Goal: Information Seeking & Learning: Learn about a topic

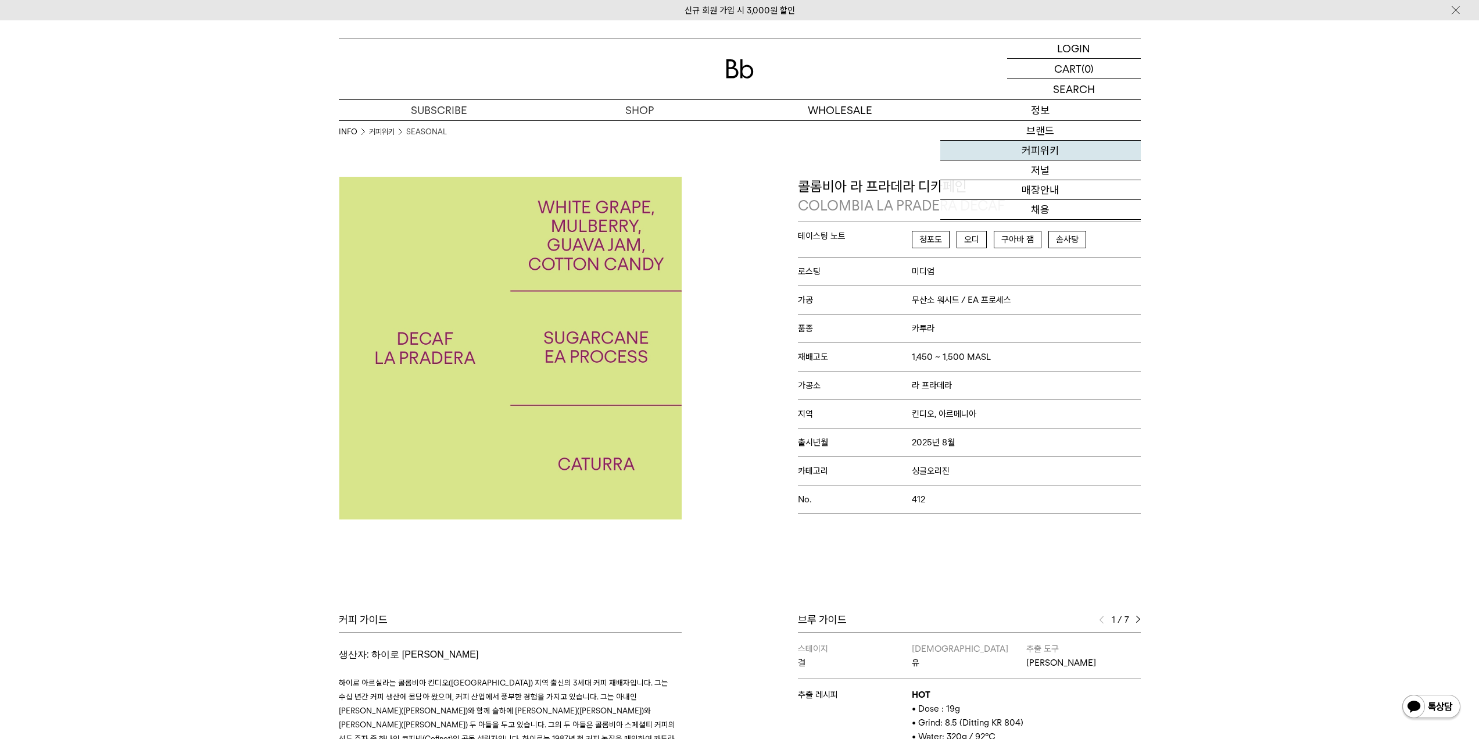
click at [1041, 145] on link "커피위키" at bounding box center [1041, 151] width 201 height 20
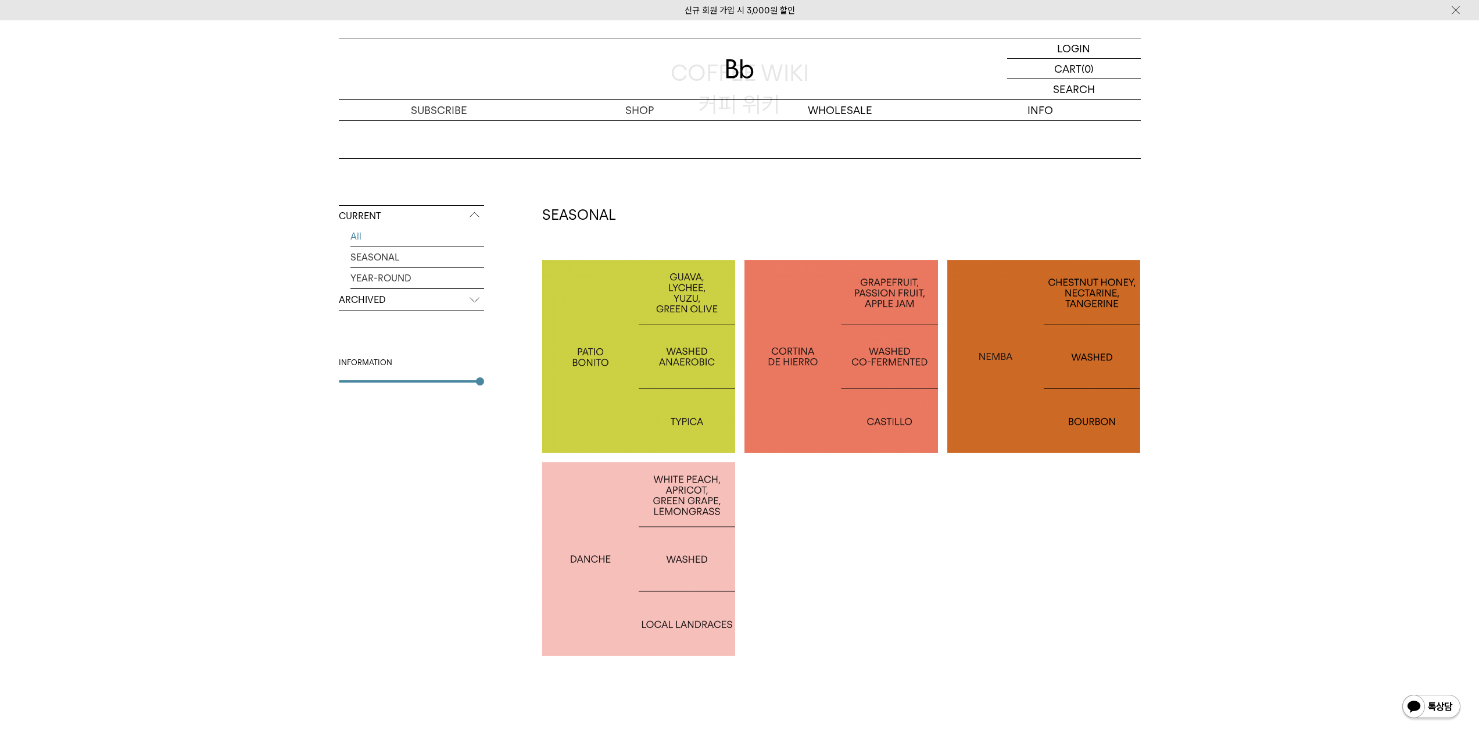
scroll to position [116, 0]
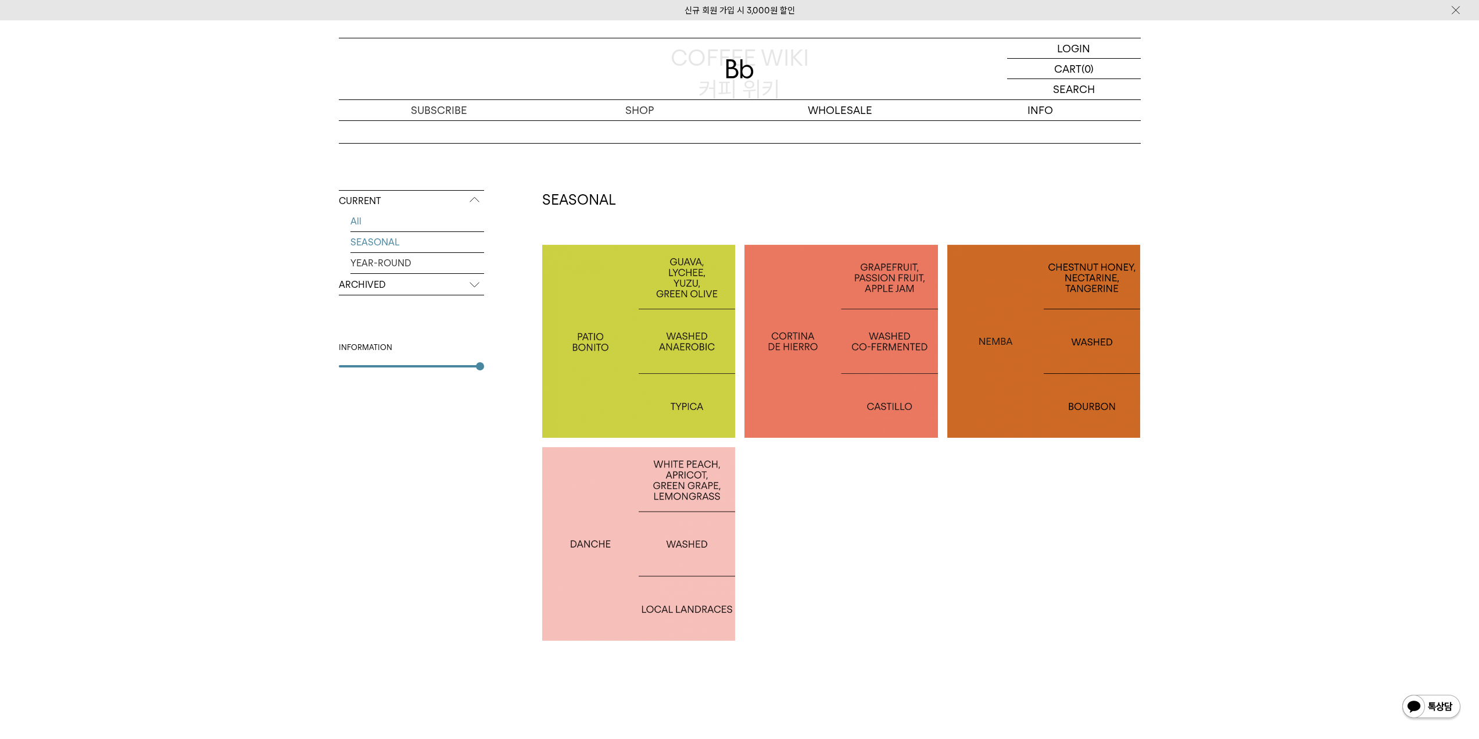
click at [392, 246] on link "SEASONAL" at bounding box center [418, 242] width 134 height 20
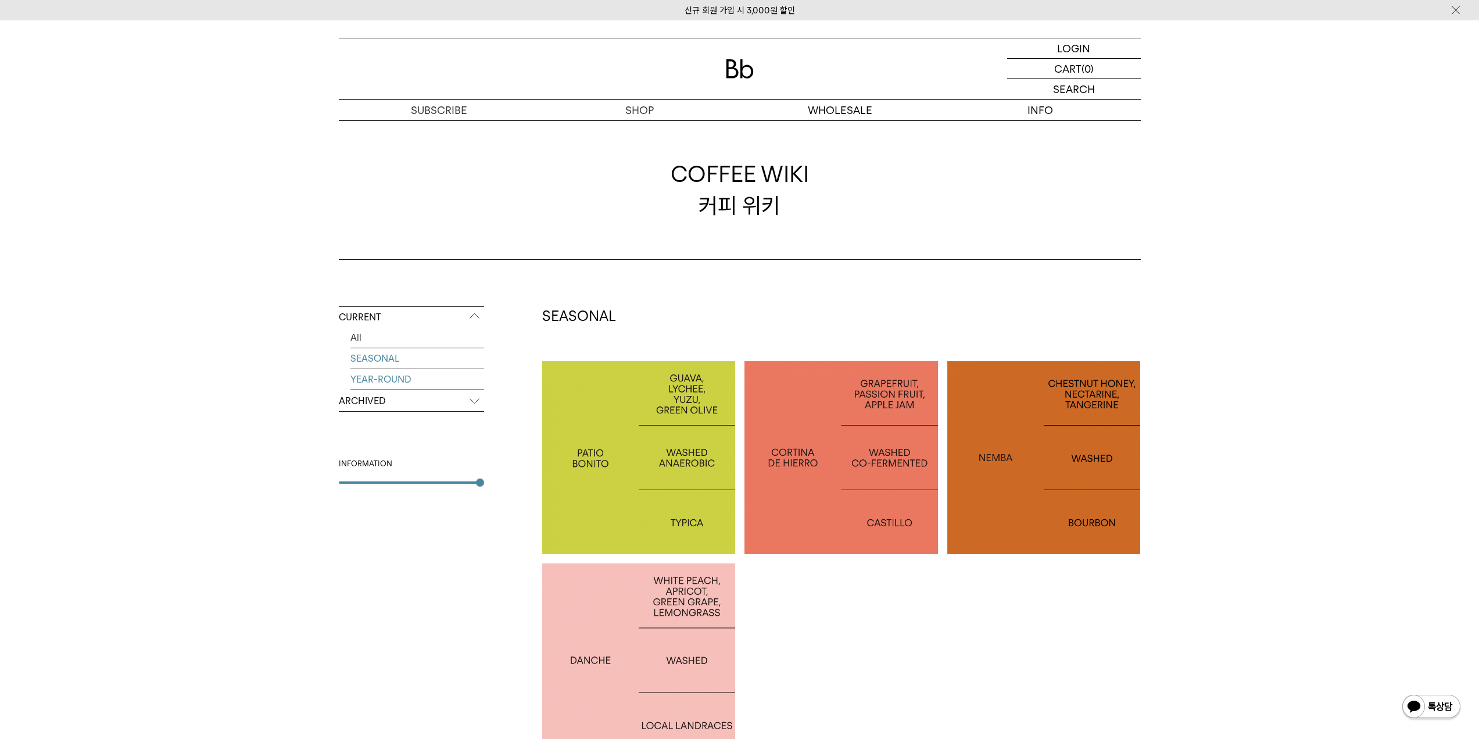
click at [409, 381] on link "YEAR-ROUND" at bounding box center [418, 379] width 134 height 20
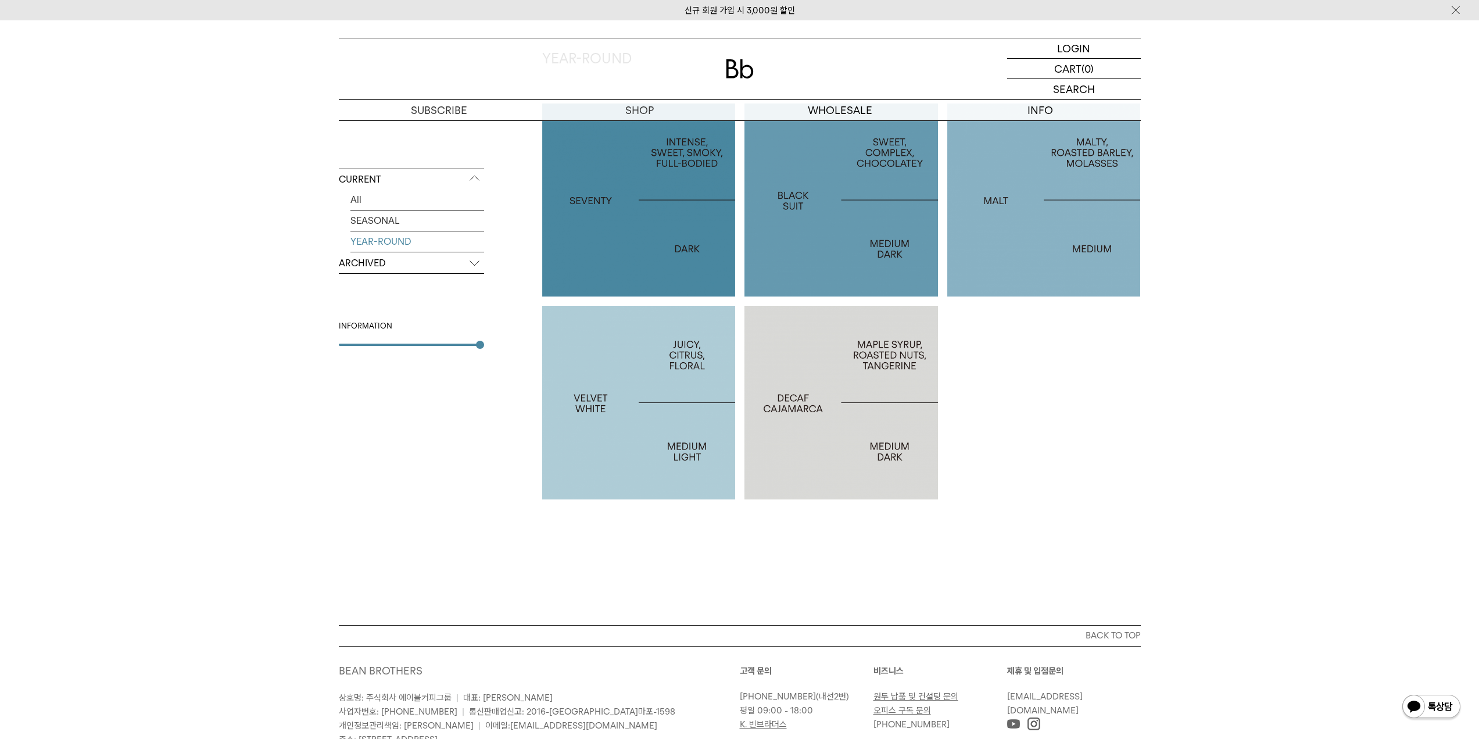
scroll to position [133, 0]
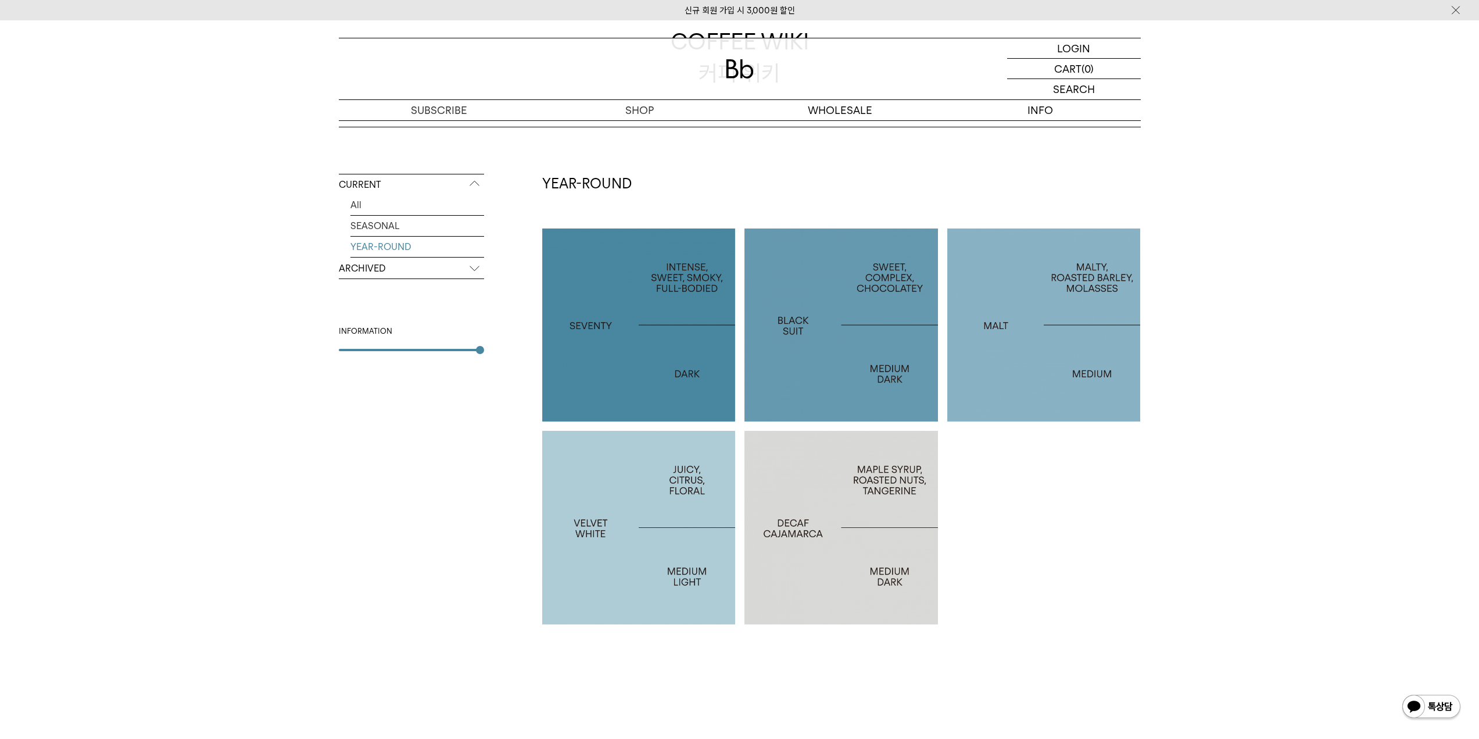
click at [458, 271] on p "ARCHIVED" at bounding box center [411, 268] width 145 height 21
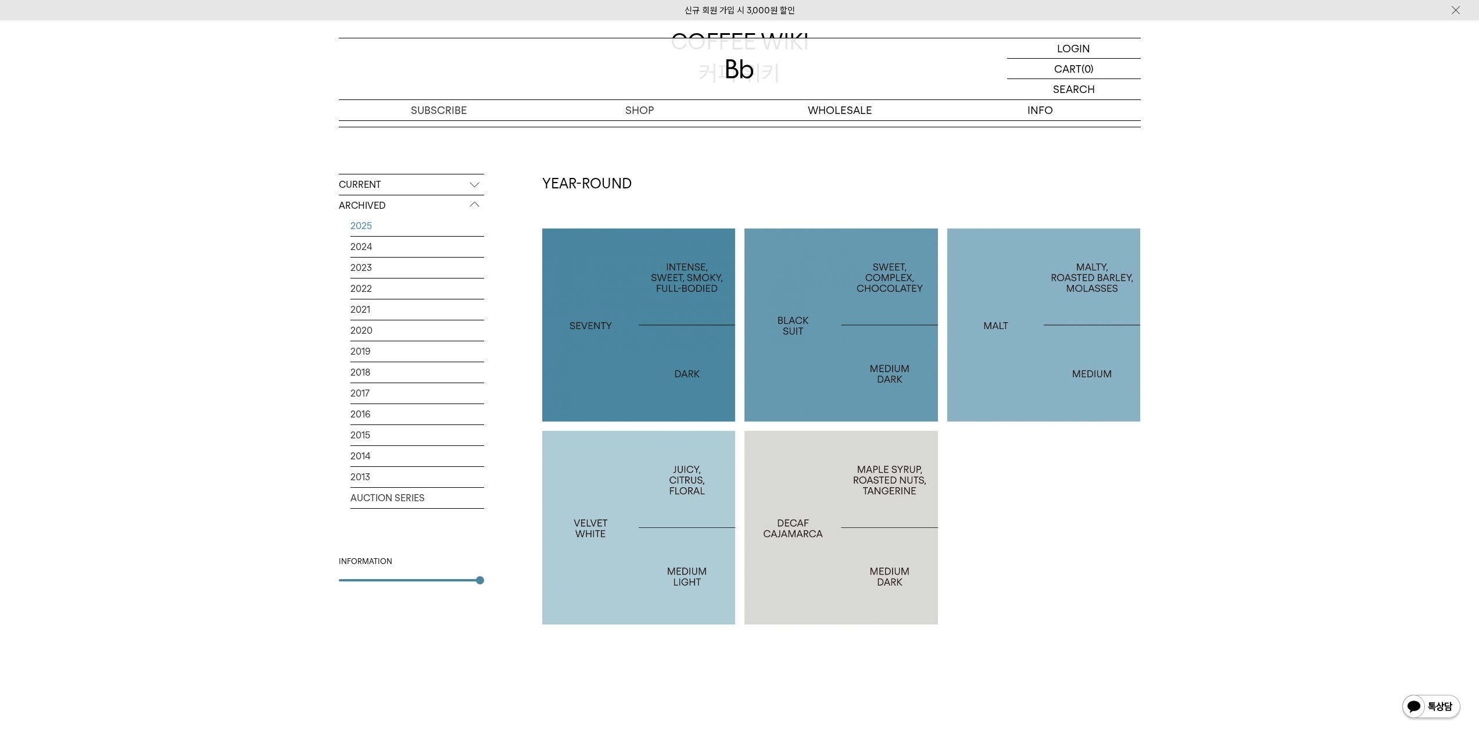
click at [384, 221] on link "2025" at bounding box center [418, 226] width 134 height 20
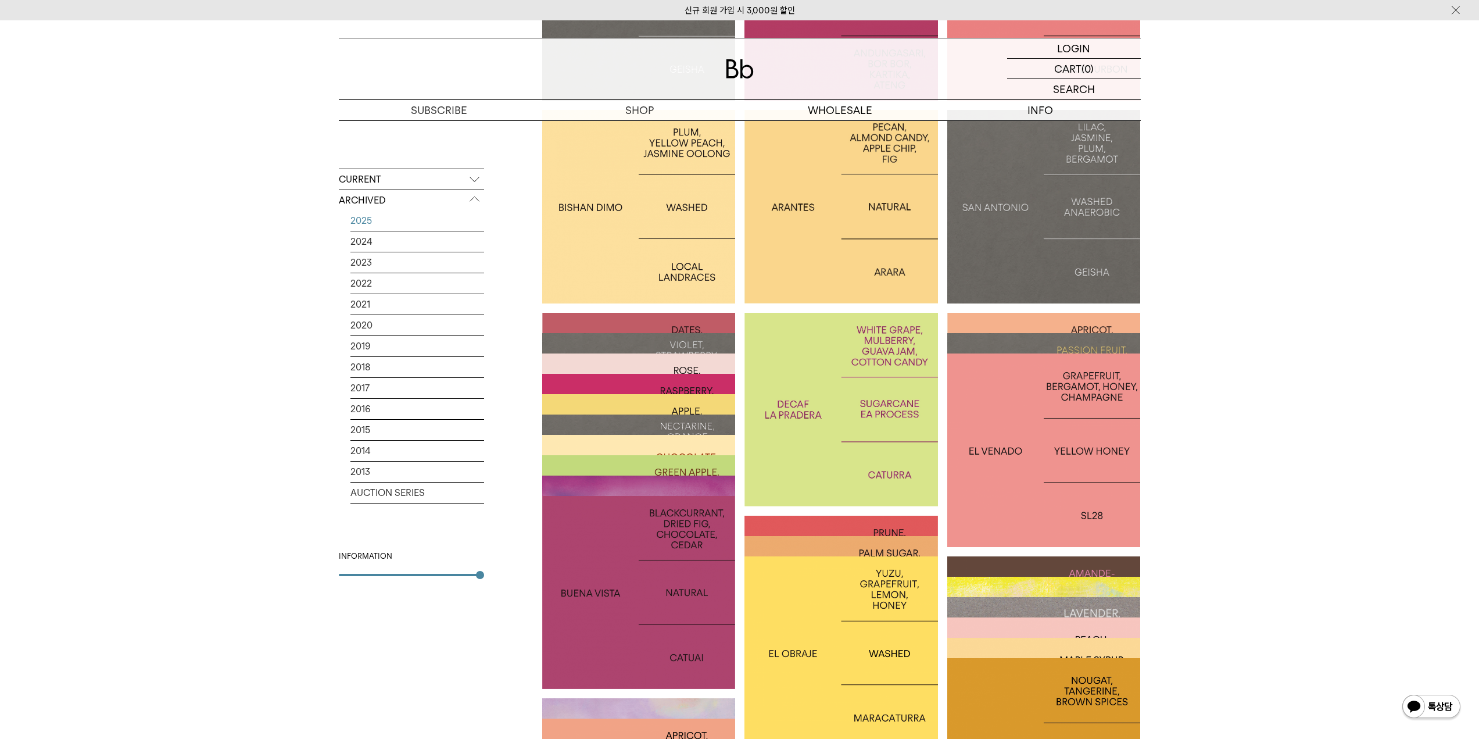
scroll to position [233, 0]
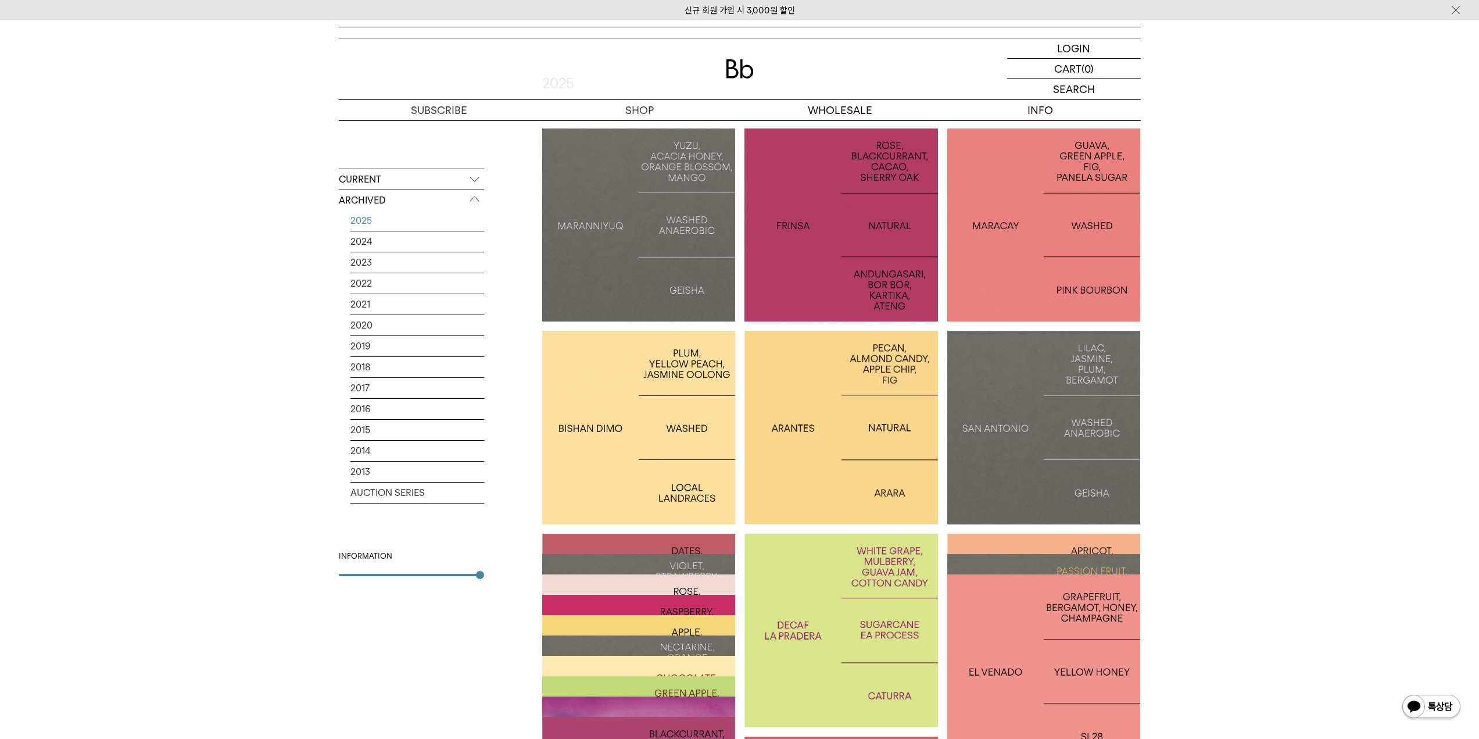
click at [1054, 283] on div at bounding box center [1045, 225] width 194 height 194
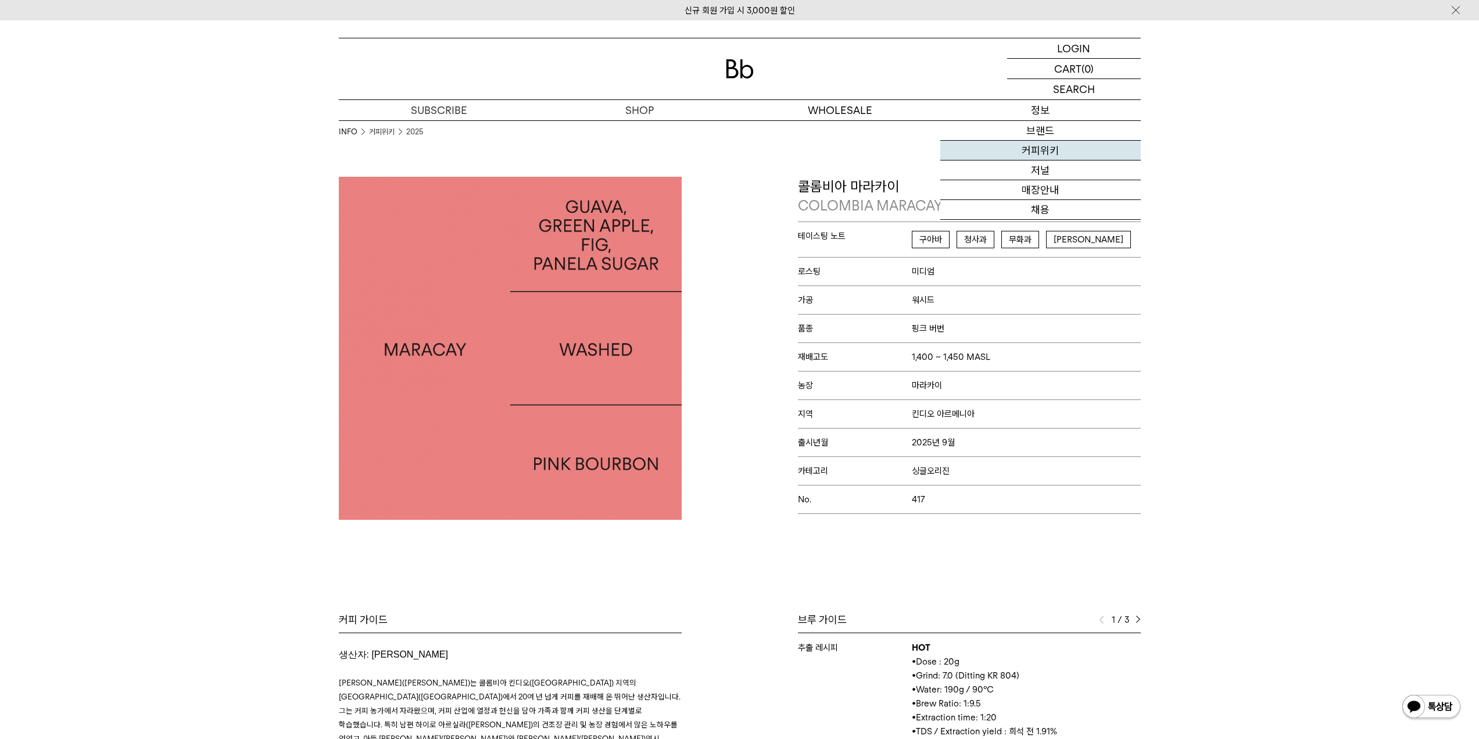
click at [1057, 148] on link "커피위키" at bounding box center [1041, 151] width 201 height 20
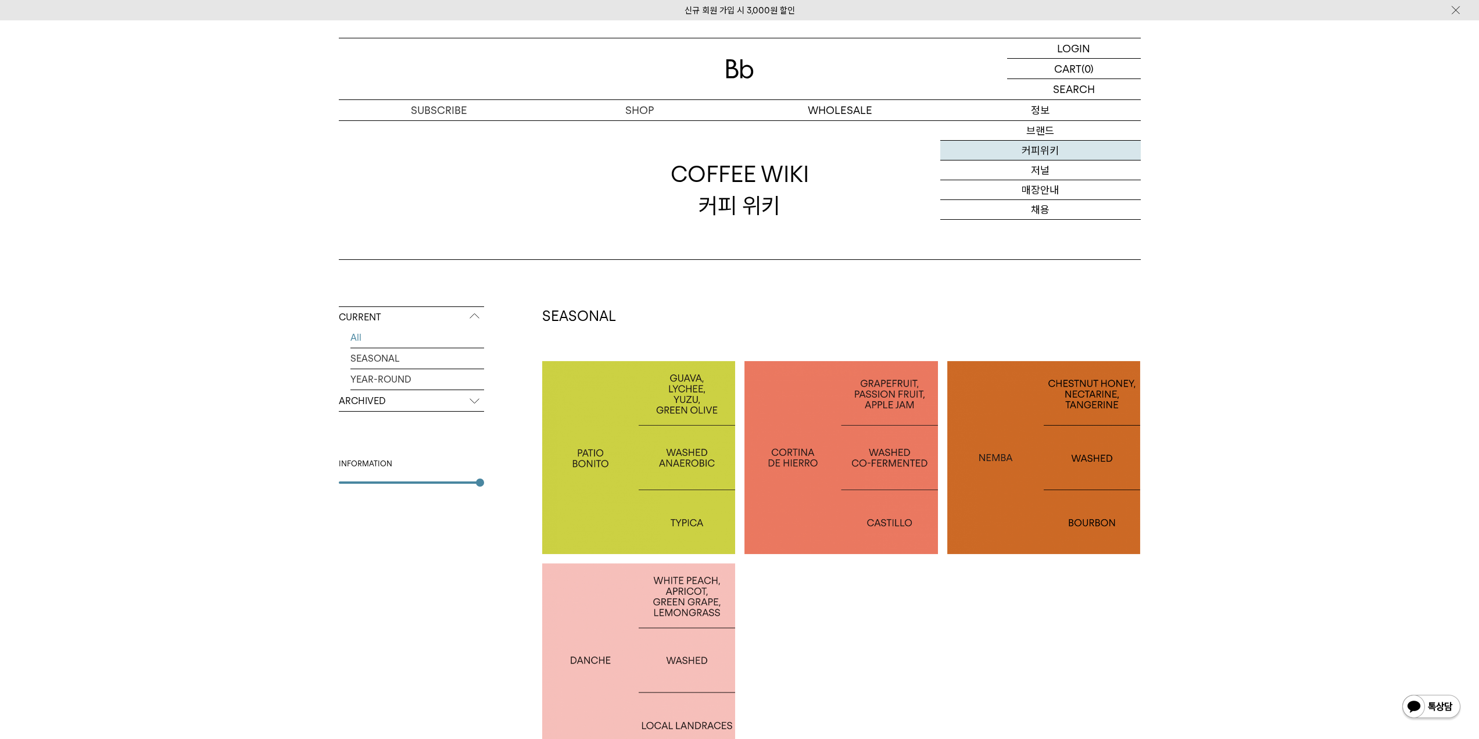
click at [1043, 156] on link "커피위키" at bounding box center [1041, 151] width 201 height 20
click at [389, 362] on link "SEASONAL" at bounding box center [418, 358] width 134 height 20
click at [388, 382] on link "YEAR-ROUND" at bounding box center [418, 379] width 134 height 20
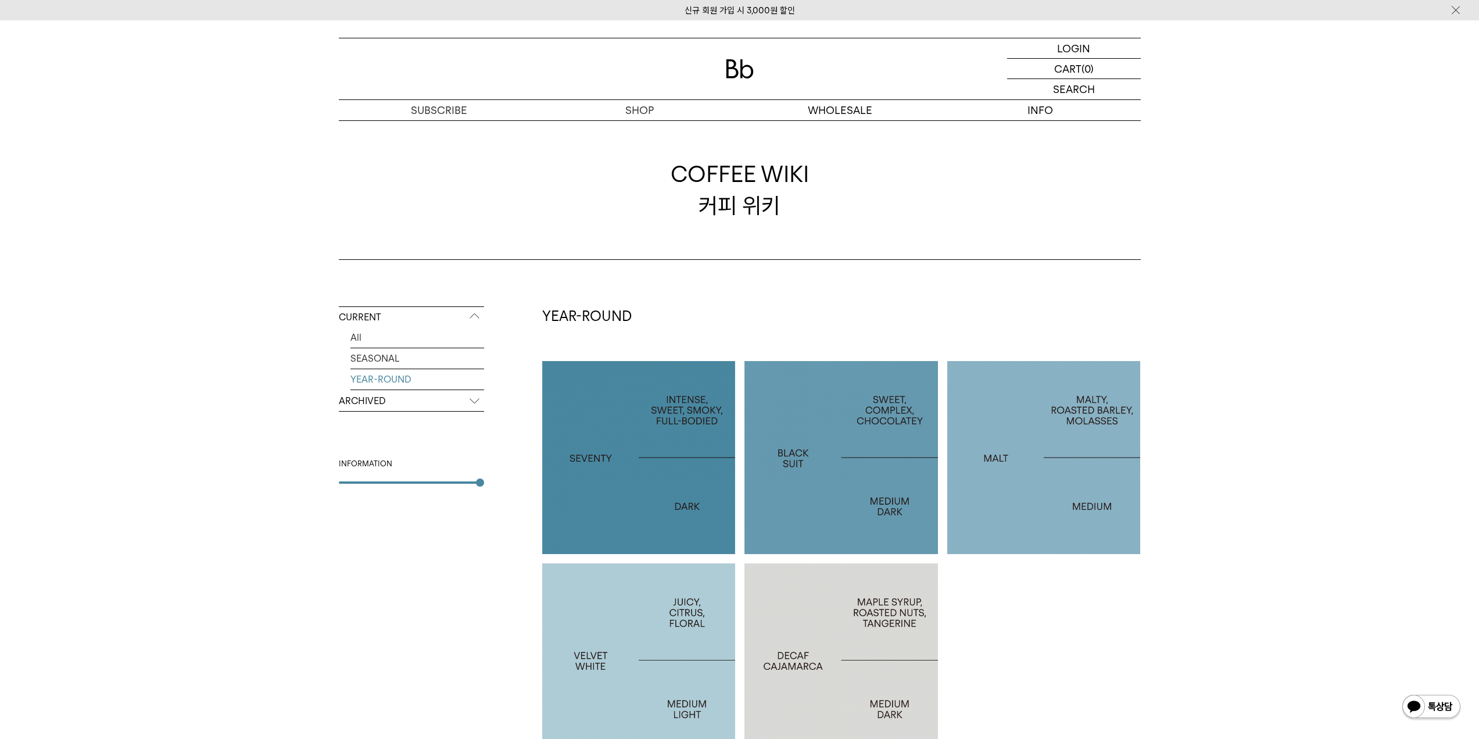
drag, startPoint x: 0, startPoint y: 0, endPoint x: 378, endPoint y: 402, distance: 551.5
click at [378, 402] on p "ARCHIVED" at bounding box center [411, 401] width 145 height 21
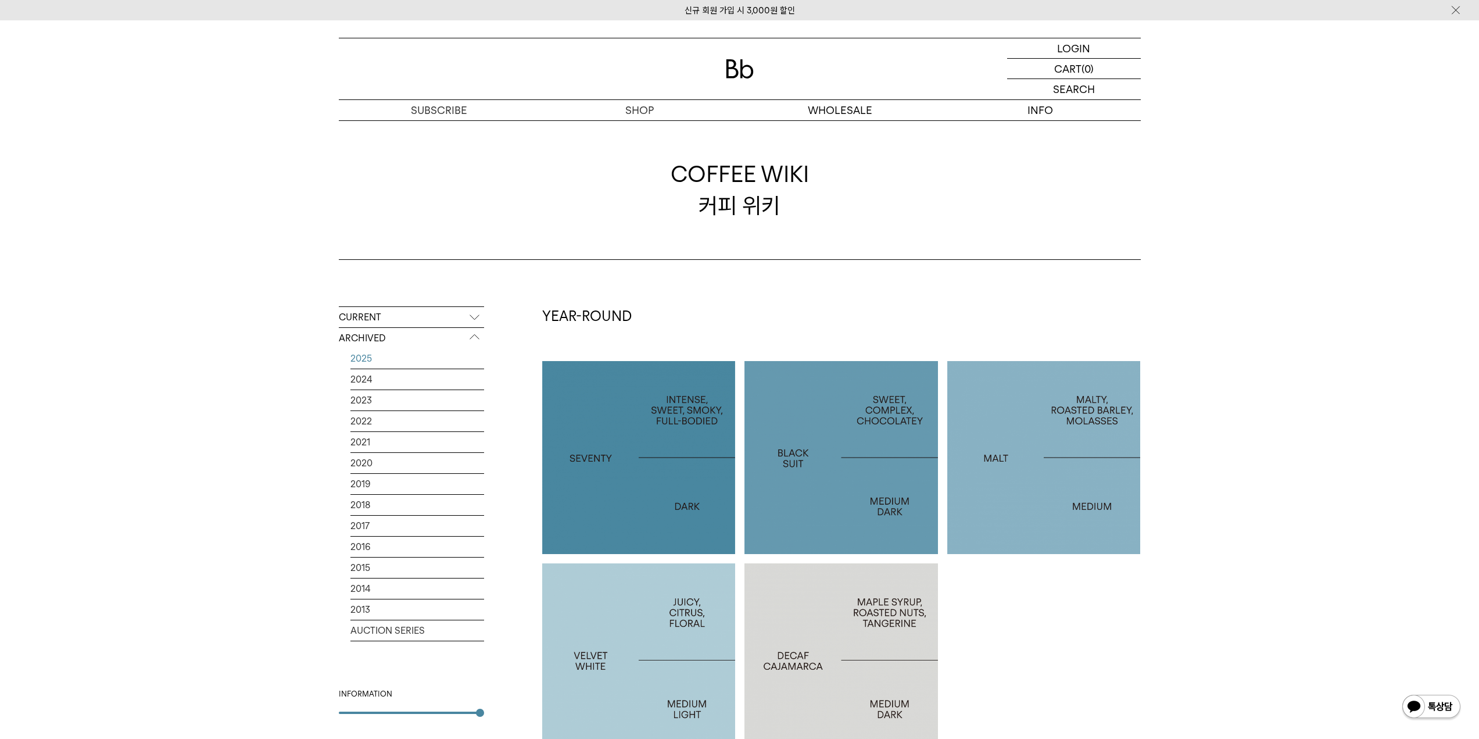
click at [370, 360] on link "2025" at bounding box center [418, 358] width 134 height 20
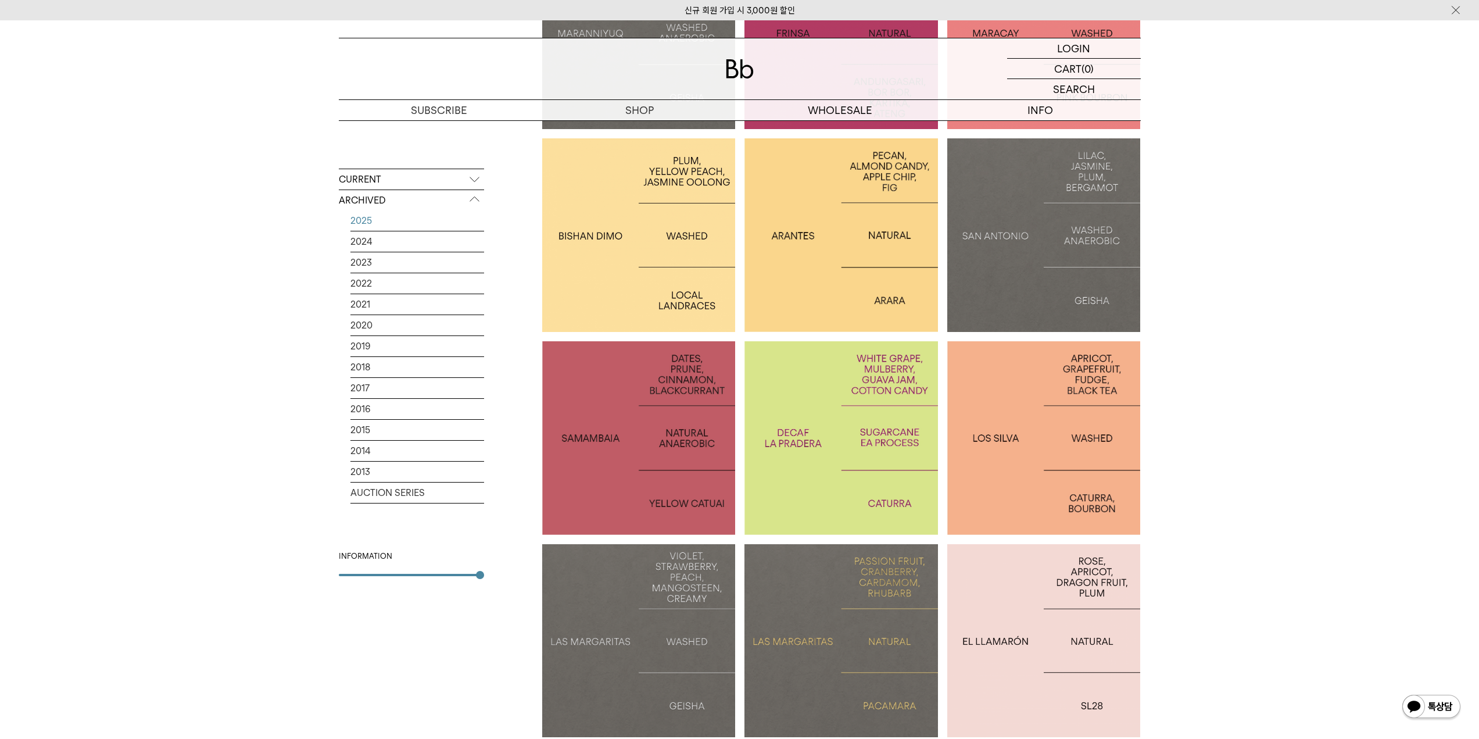
scroll to position [523, 0]
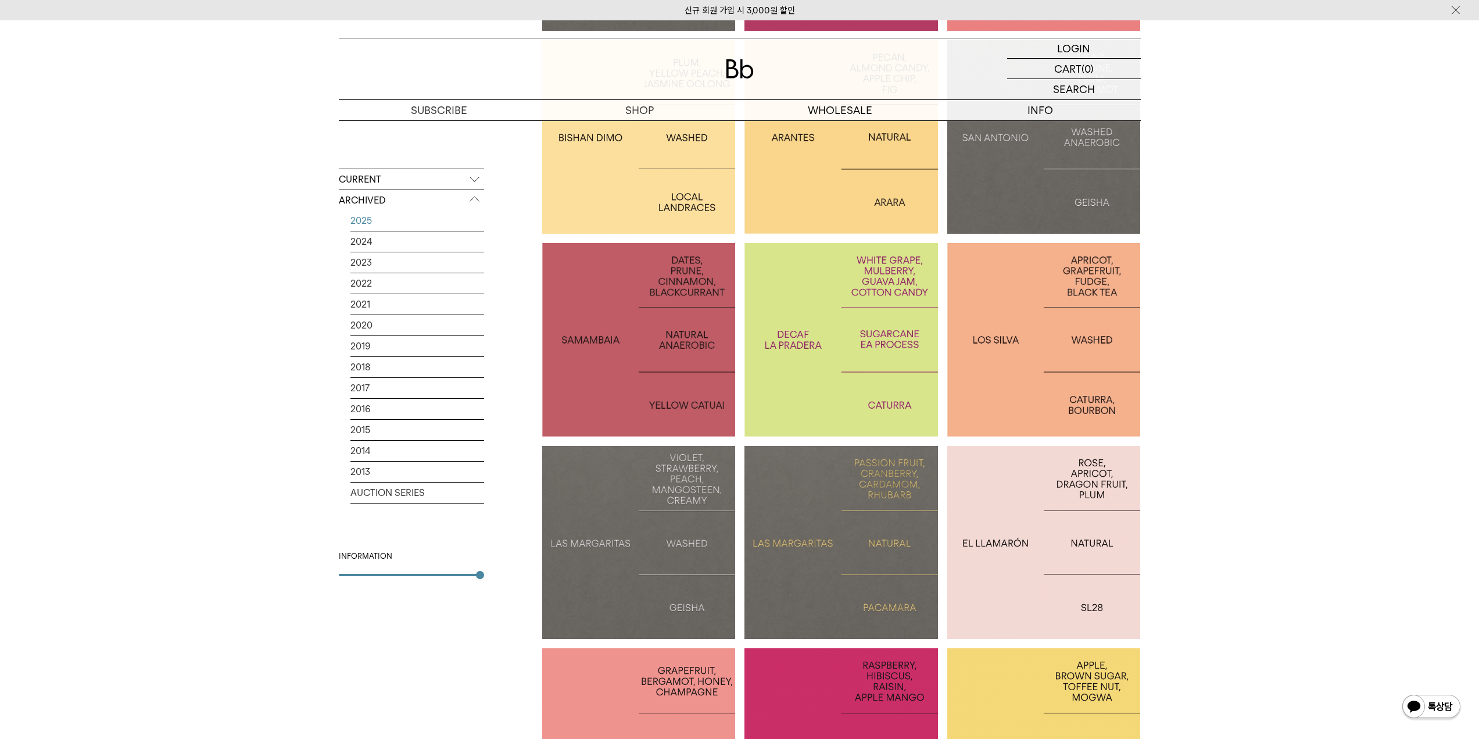
click at [863, 396] on div at bounding box center [842, 340] width 194 height 194
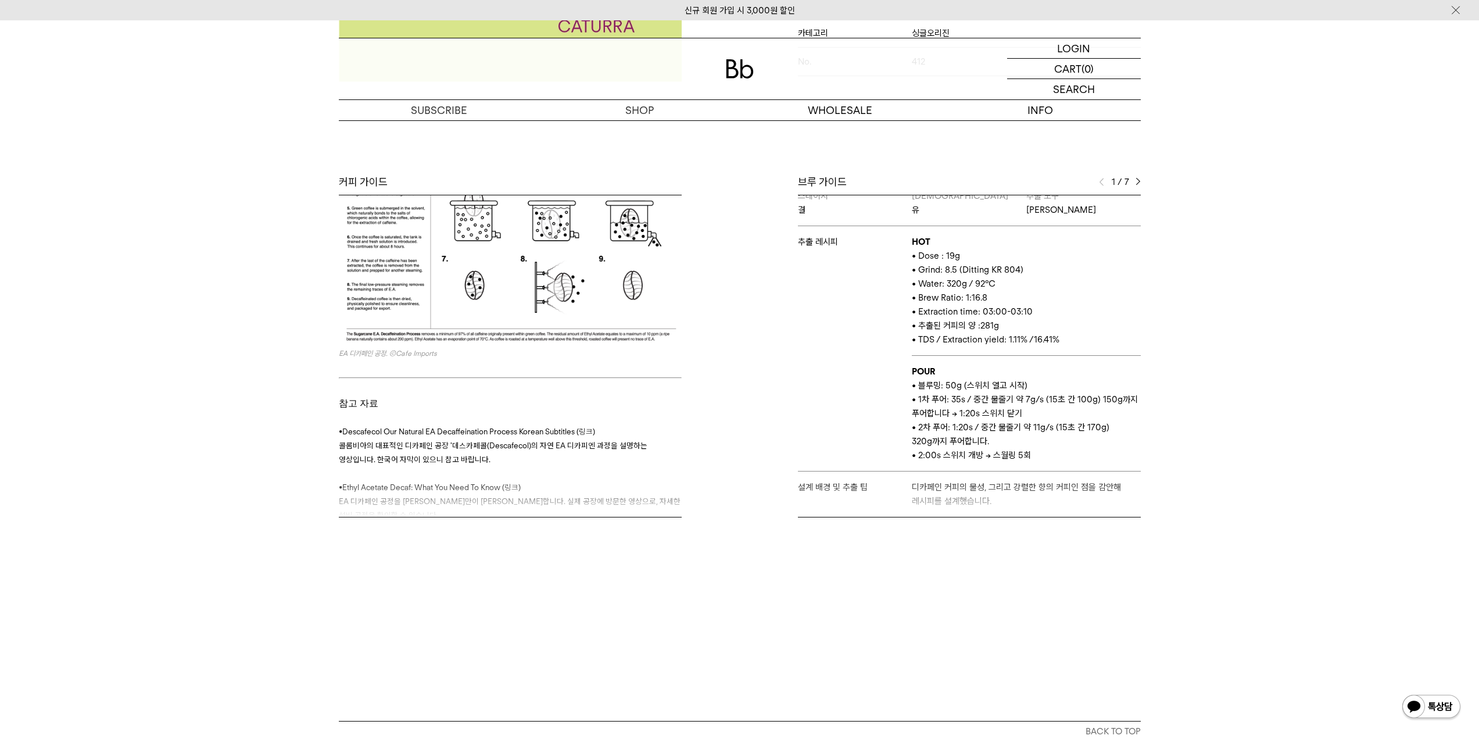
scroll to position [465, 0]
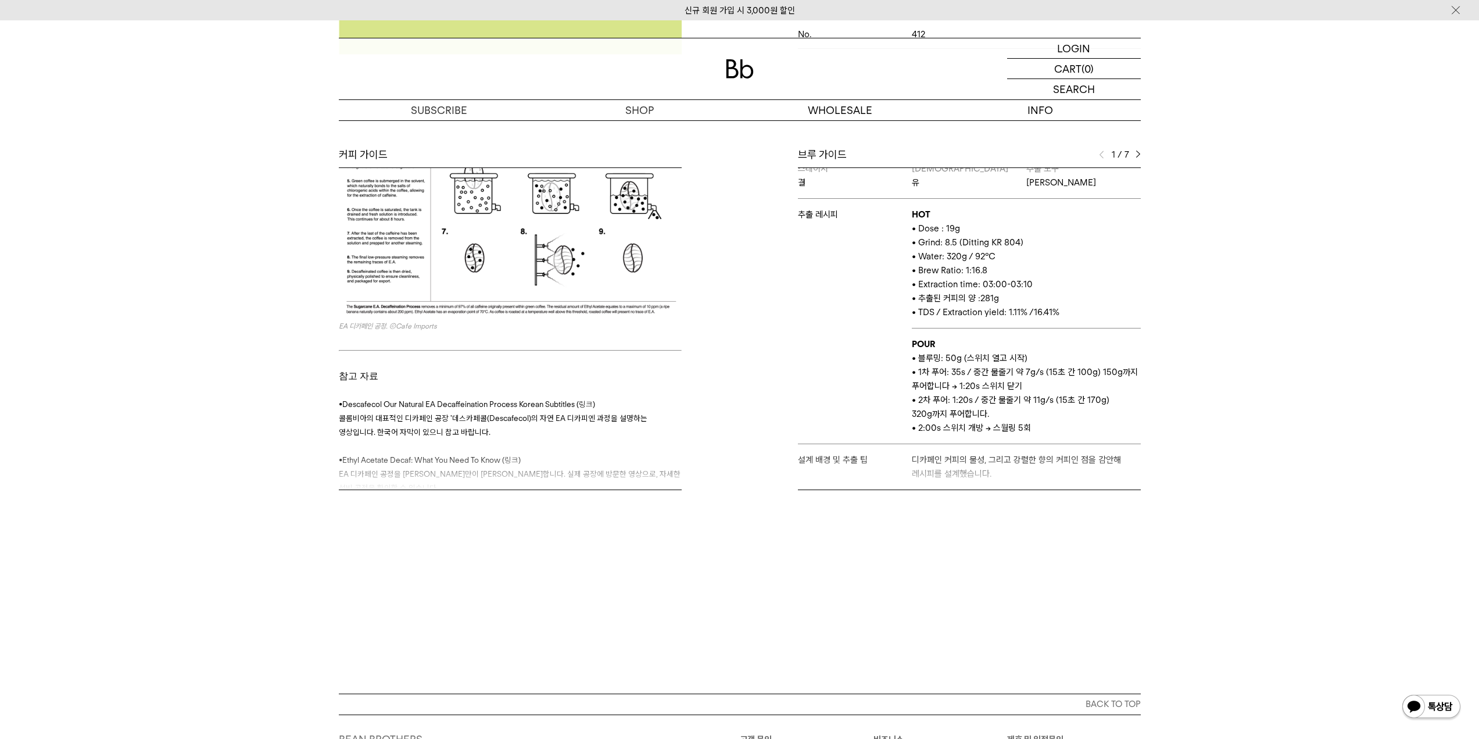
click at [1271, 402] on div "Bb의 커피 ALL SEASONAL YEAR-ROUND AUCTION SERIES ARCHIVE 2023 2022 2021 2020 2019 …" at bounding box center [739, 130] width 1479 height 837
